Goal: Task Accomplishment & Management: Manage account settings

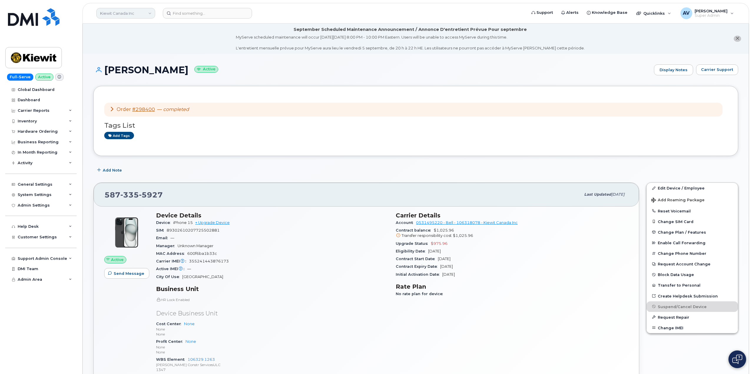
click at [113, 16] on link "Kiewit Canada Inc" at bounding box center [125, 13] width 59 height 11
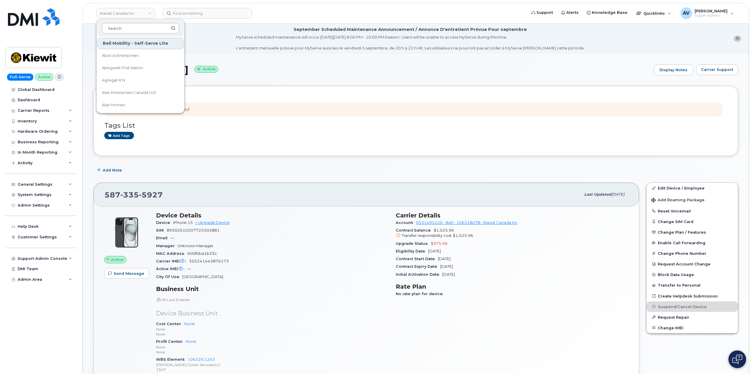
click at [123, 31] on input at bounding box center [140, 28] width 77 height 11
type input "h"
type input "b"
type input "electr"
click at [153, 54] on link "[PERSON_NAME] Electric Inc" at bounding box center [140, 56] width 87 height 12
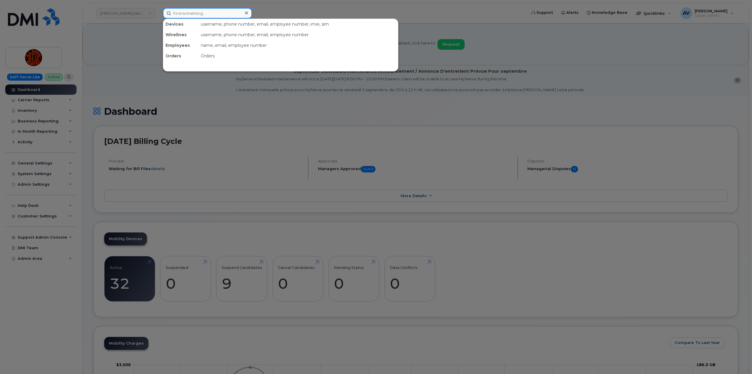
click at [207, 11] on input at bounding box center [207, 13] width 89 height 11
paste input "Todd Bennett"
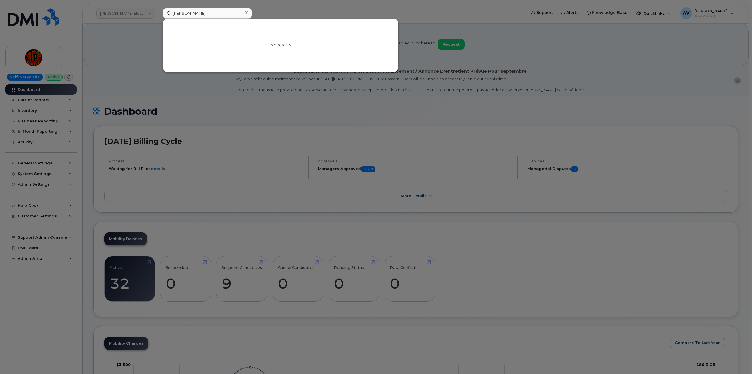
click at [153, 100] on div at bounding box center [376, 187] width 752 height 374
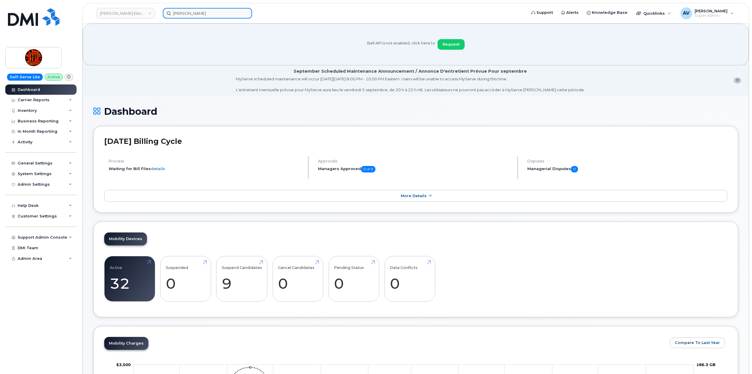
click at [211, 13] on input "Todd Bennett" at bounding box center [207, 13] width 89 height 11
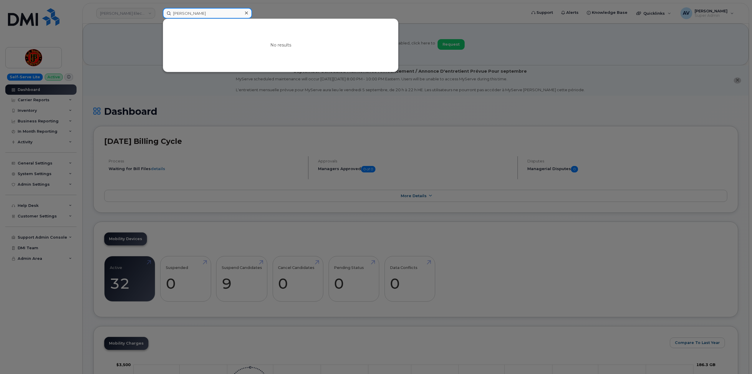
drag, startPoint x: 209, startPoint y: 12, endPoint x: 150, endPoint y: 9, distance: 59.6
click at [158, 9] on div "Todd Bennett No results" at bounding box center [342, 13] width 369 height 11
click at [209, 15] on input "Todd Bennett" at bounding box center [207, 13] width 89 height 11
drag, startPoint x: 209, startPoint y: 12, endPoint x: 155, endPoint y: 14, distance: 53.9
click at [158, 14] on div "Todd Bennett No results" at bounding box center [342, 13] width 369 height 11
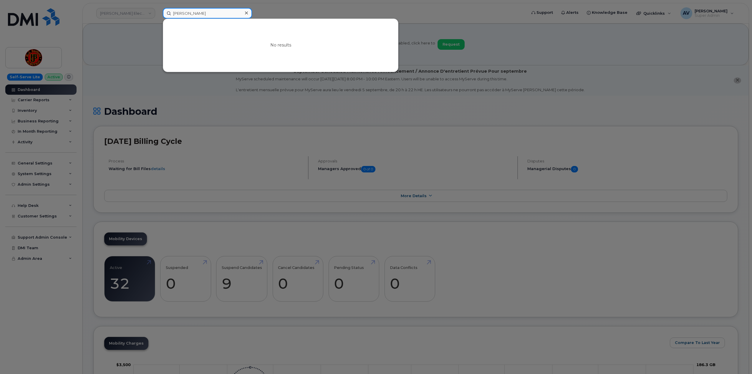
paste input "4804695165"
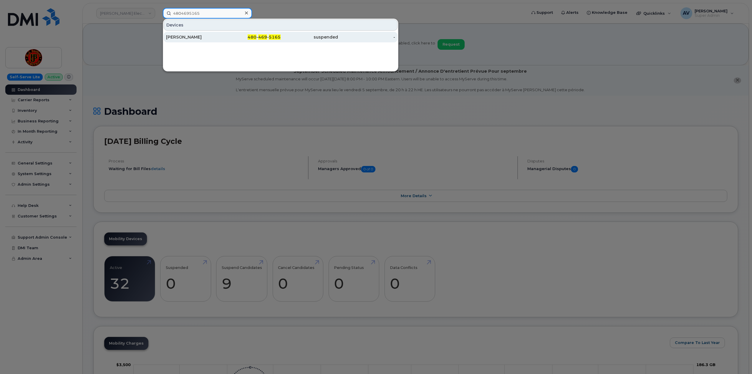
type input "4804695165"
click at [195, 36] on div "GABRIEL MYERS" at bounding box center [194, 37] width 57 height 6
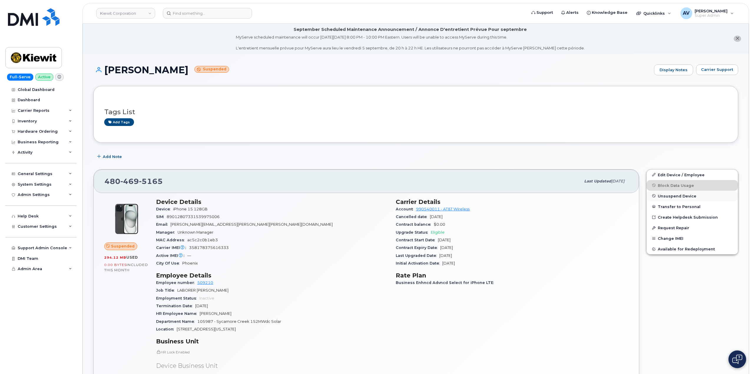
click at [679, 196] on span "Unsuspend Device" at bounding box center [677, 196] width 39 height 4
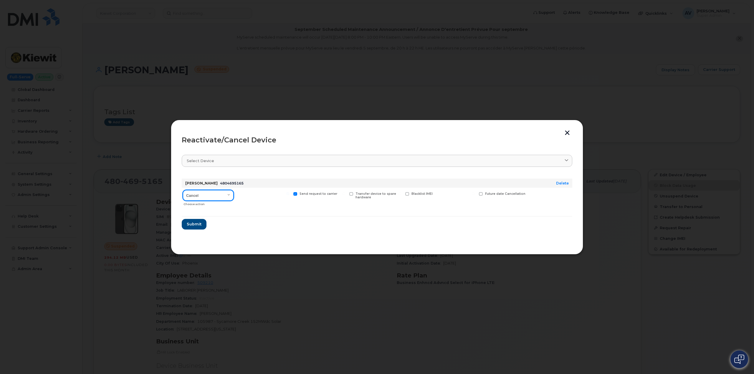
click at [219, 194] on select "Cancel Reactivate" at bounding box center [208, 195] width 51 height 11
select select "[object Object]"
click at [183, 190] on select "Cancel Reactivate" at bounding box center [208, 195] width 51 height 11
click at [196, 224] on span "Submit" at bounding box center [193, 224] width 15 height 6
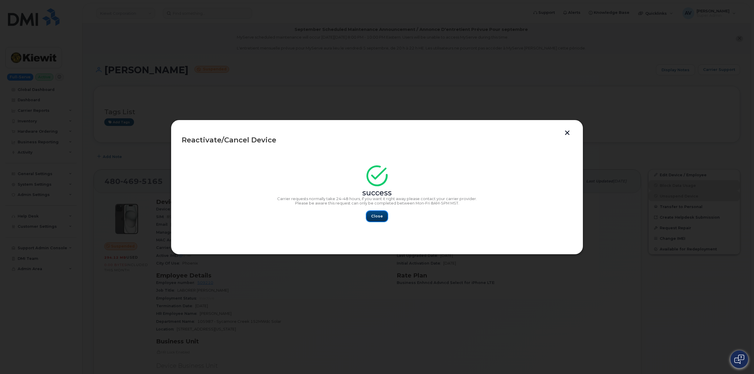
click at [380, 215] on span "Close" at bounding box center [377, 217] width 12 height 6
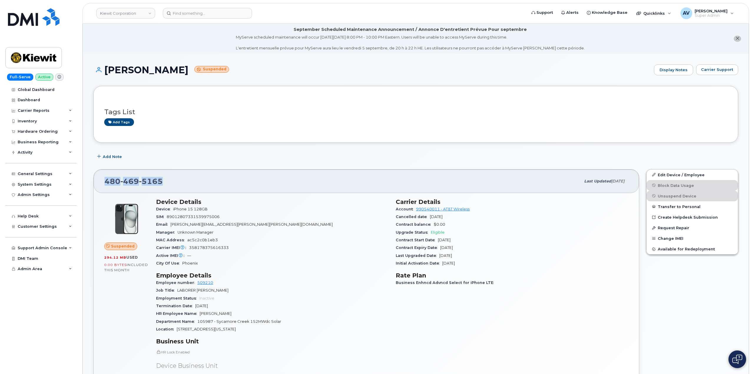
drag, startPoint x: 105, startPoint y: 177, endPoint x: 175, endPoint y: 188, distance: 70.9
click at [175, 188] on div "480 469 5165 Last updated Aug 05, 2025" at bounding box center [366, 182] width 545 height 24
copy span "480 469 5165"
click at [198, 13] on input at bounding box center [207, 13] width 89 height 11
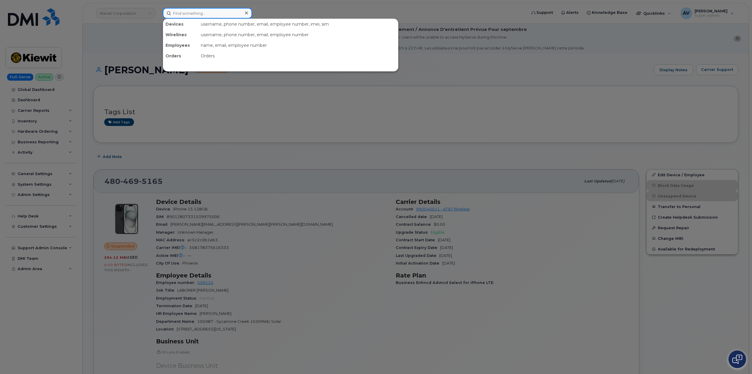
paste input "[PERSON_NAME]"
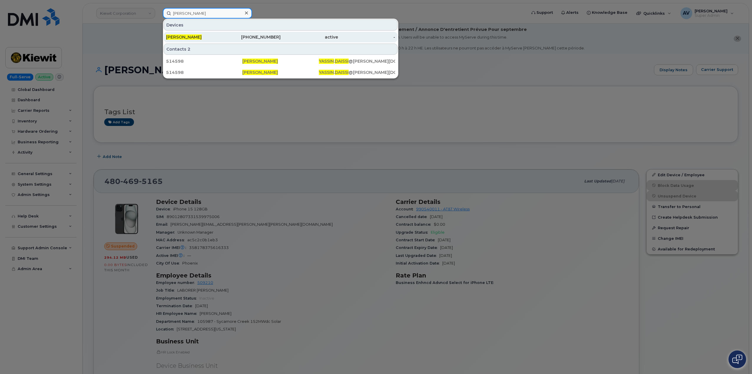
type input "[PERSON_NAME]"
click at [233, 36] on div "206-833-2814" at bounding box center [252, 37] width 57 height 6
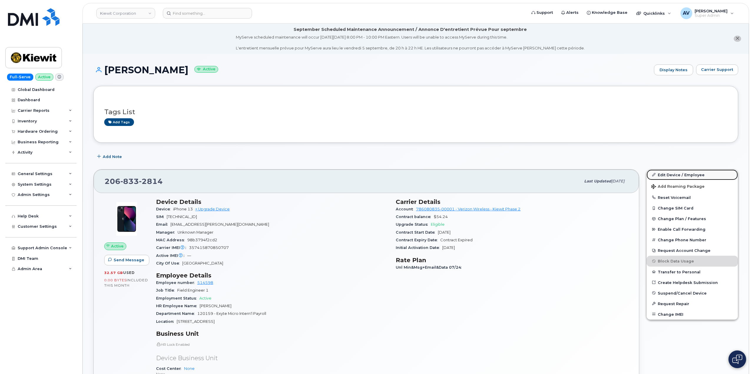
click at [674, 175] on link "Edit Device / Employee" at bounding box center [692, 175] width 91 height 11
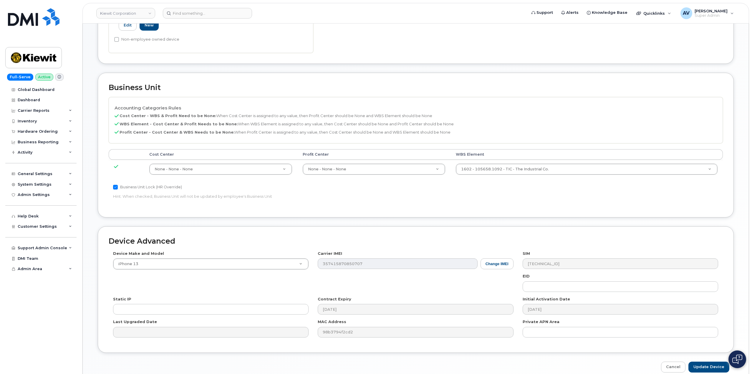
scroll to position [236, 0]
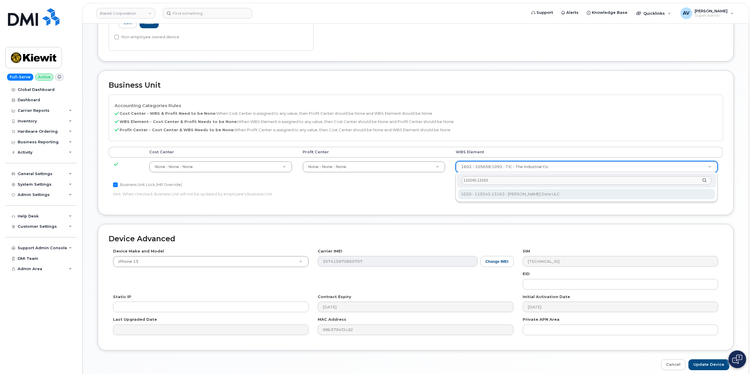
type input "110245.13163"
type input "33450685"
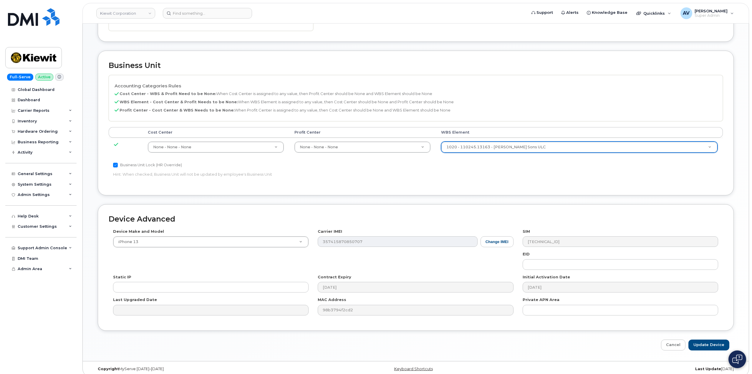
scroll to position [261, 0]
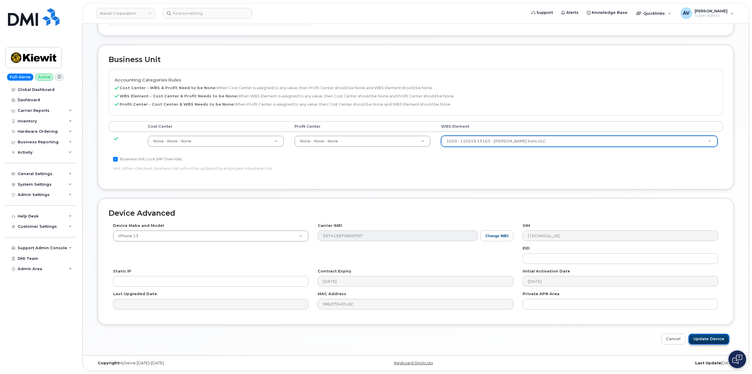
click at [709, 338] on input "Update Device" at bounding box center [709, 339] width 41 height 11
type input "Saving..."
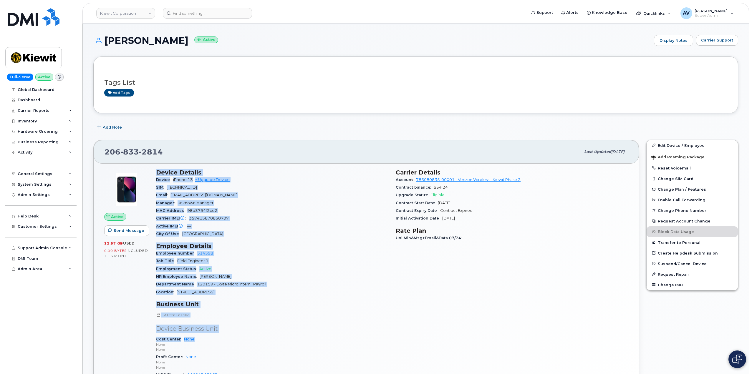
scroll to position [59, 0]
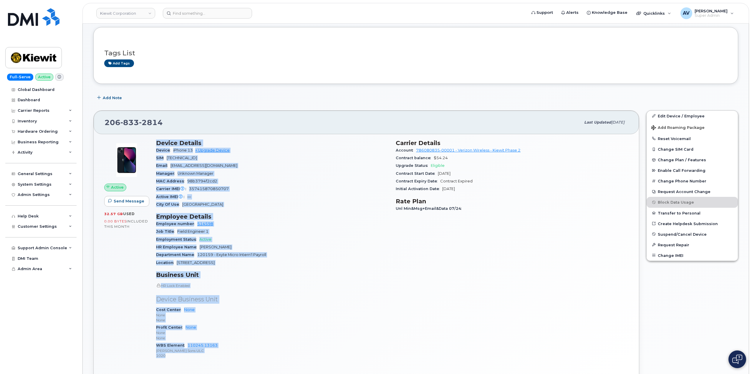
drag, startPoint x: 156, startPoint y: 201, endPoint x: 267, endPoint y: 356, distance: 190.6
click at [267, 356] on div "Device Details Device iPhone 13 + Upgrade Device SIM [TECHNICAL_ID] Email [PERS…" at bounding box center [273, 252] width 240 height 232
copy div "Device Details Device iPhone 13 + Upgrade Device SIM [TECHNICAL_ID] Email [PERS…"
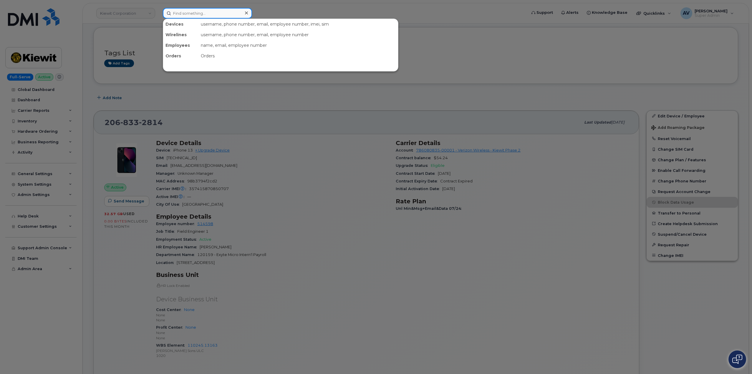
click at [218, 13] on input at bounding box center [207, 13] width 89 height 11
paste input "299646"
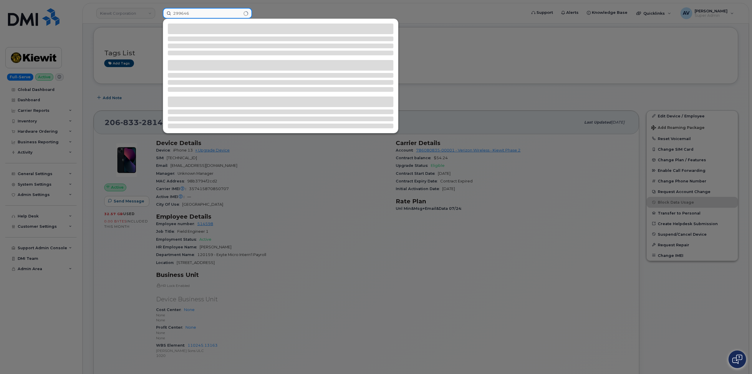
type input "299646"
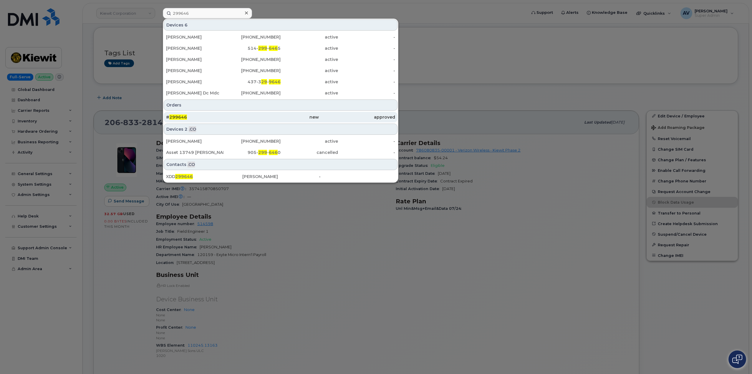
click at [236, 120] on div "# 299646" at bounding box center [204, 117] width 76 height 6
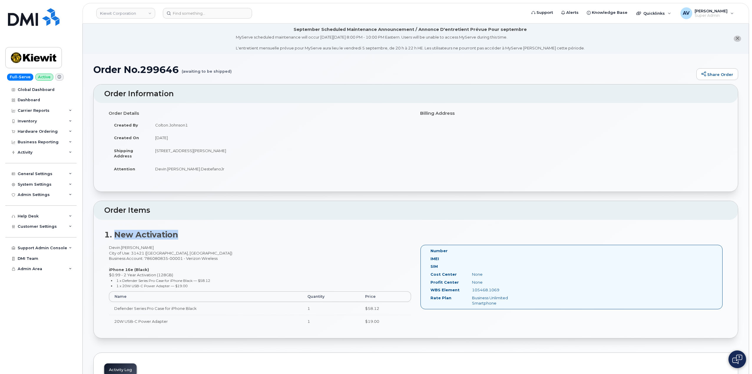
drag, startPoint x: 116, startPoint y: 233, endPoint x: 180, endPoint y: 238, distance: 64.7
click at [180, 238] on h2 "1. New Activation" at bounding box center [415, 235] width 623 height 9
drag, startPoint x: 109, startPoint y: 249, endPoint x: 143, endPoint y: 253, distance: 34.0
click at [139, 250] on div "Devin.[PERSON_NAME] City of Use: 31421 ([GEOGRAPHIC_DATA], [GEOGRAPHIC_DATA]) B…" at bounding box center [260, 289] width 312 height 88
click at [468, 247] on div "Number IMEI SIM Cost Center None [GEOGRAPHIC_DATA] None WBS Element 105468.1069…" at bounding box center [572, 277] width 302 height 65
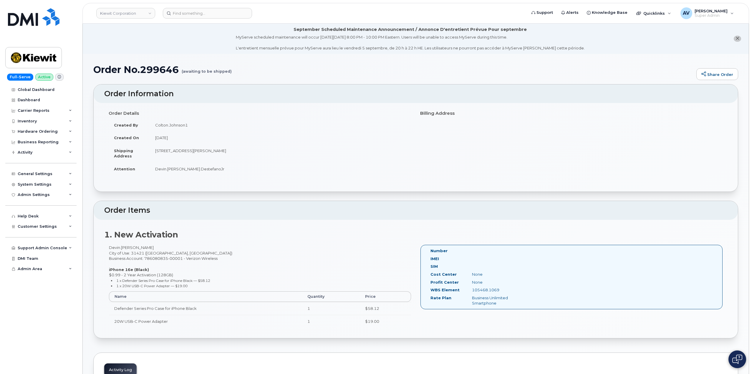
click at [477, 247] on div "Number IMEI SIM Cost Center None [GEOGRAPHIC_DATA] None WBS Element 105468.1069…" at bounding box center [572, 277] width 302 height 65
click at [482, 250] on div "Number" at bounding box center [476, 252] width 100 height 8
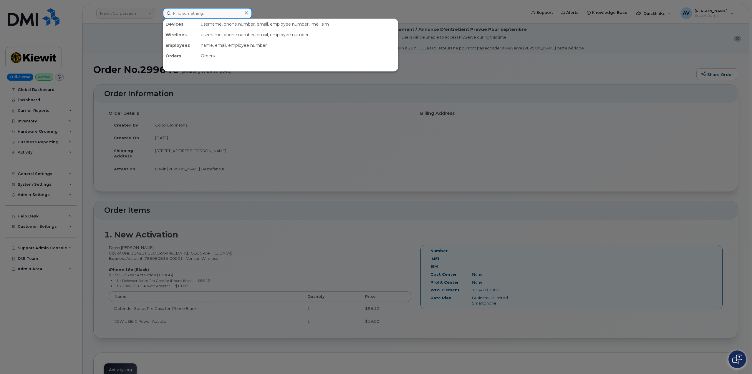
click at [223, 13] on input at bounding box center [207, 13] width 89 height 11
paste input "8196922323"
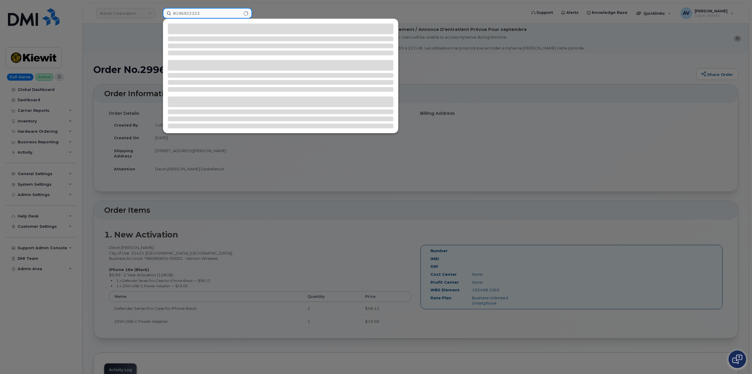
type input "8196922323"
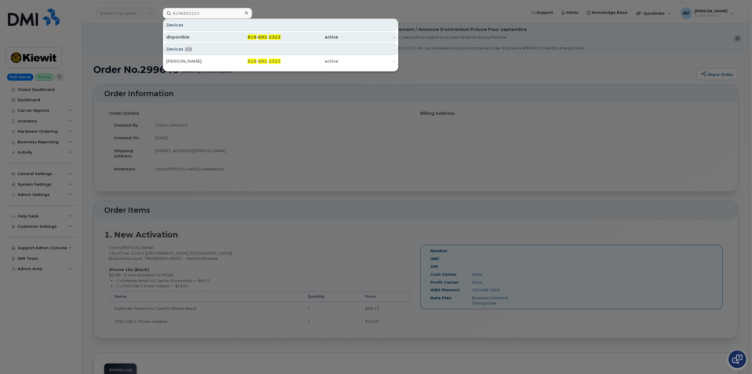
click at [220, 36] on div "disponible" at bounding box center [194, 37] width 57 height 6
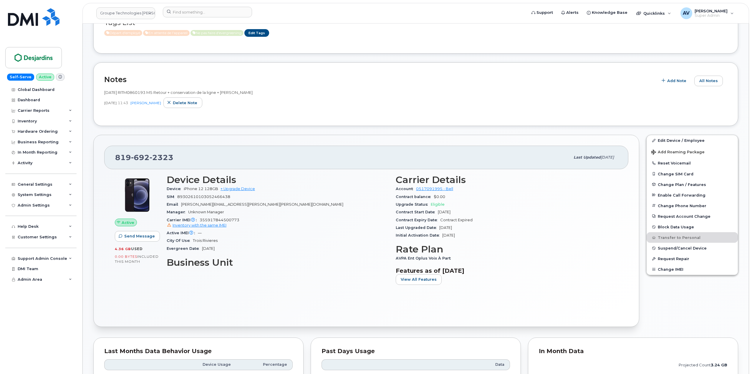
scroll to position [118, 0]
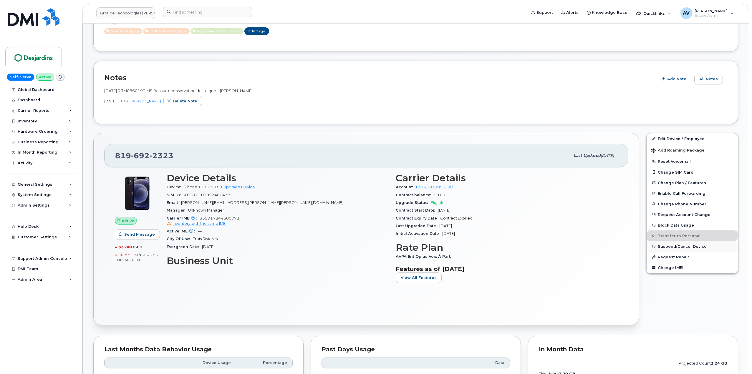
click at [672, 249] on button "Suspend/Cancel Device" at bounding box center [692, 246] width 91 height 11
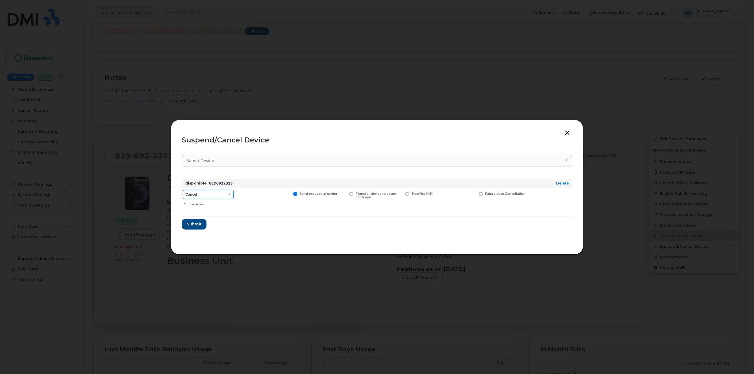
click at [204, 196] on select "Cancel Suspend - Extend Suspension Suspend - Reduced Rate Suspend - Full Rate S…" at bounding box center [208, 194] width 51 height 9
click at [225, 194] on select "Cancel Suspend - Extend Suspension Suspend - Reduced Rate Suspend - Full Rate S…" at bounding box center [208, 194] width 51 height 9
click at [566, 133] on button "button" at bounding box center [567, 133] width 9 height 6
